Goal: Check status: Check status

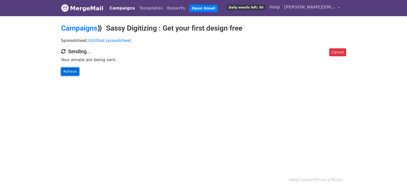
drag, startPoint x: 68, startPoint y: 71, endPoint x: 71, endPoint y: 73, distance: 4.3
click at [68, 71] on link "Refresh" at bounding box center [70, 72] width 18 height 8
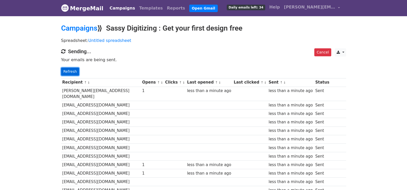
click at [67, 70] on link "Refresh" at bounding box center [70, 72] width 18 height 8
click at [71, 71] on link "Refresh" at bounding box center [70, 72] width 18 height 8
drag, startPoint x: 71, startPoint y: 71, endPoint x: 92, endPoint y: 78, distance: 22.3
click at [72, 71] on link "Refresh" at bounding box center [70, 72] width 18 height 8
